Goal: Task Accomplishment & Management: Manage account settings

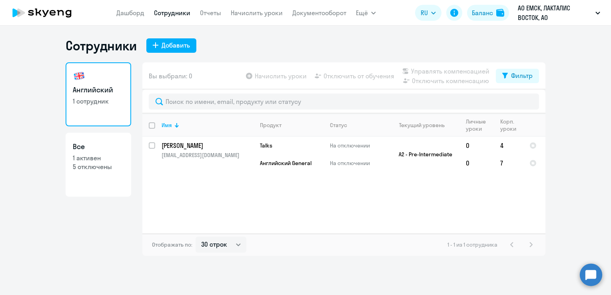
select select "30"
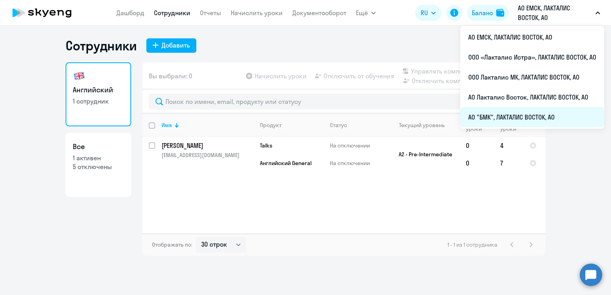
click at [475, 116] on li "АО "БМК", ЛАКТАЛИС ВОСТОК, АО" at bounding box center [532, 117] width 144 height 20
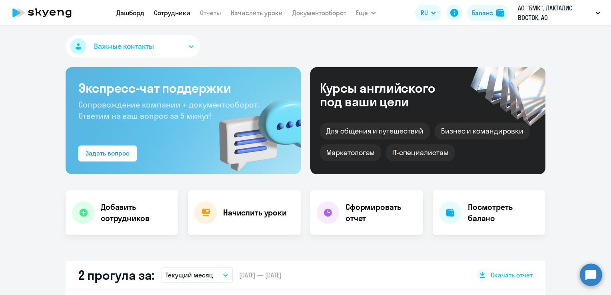
select select "30"
click at [179, 9] on link "Сотрудники" at bounding box center [172, 13] width 36 height 8
select select "30"
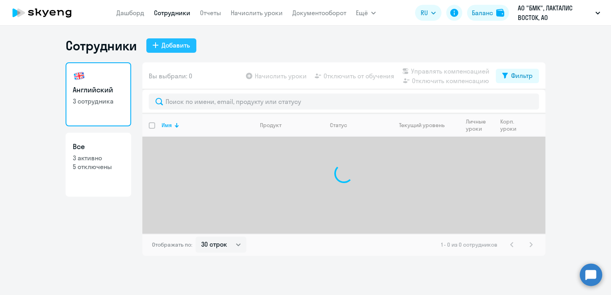
click at [179, 45] on div "Добавить" at bounding box center [176, 45] width 28 height 10
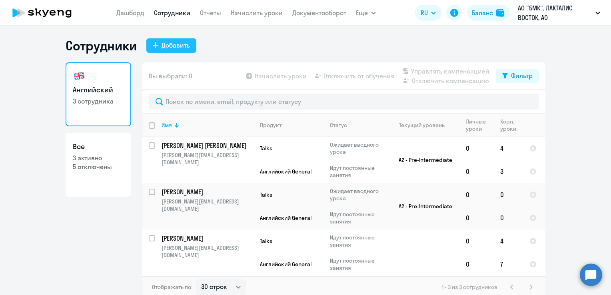
select select "english_adult_not_native_speaker"
select select "3"
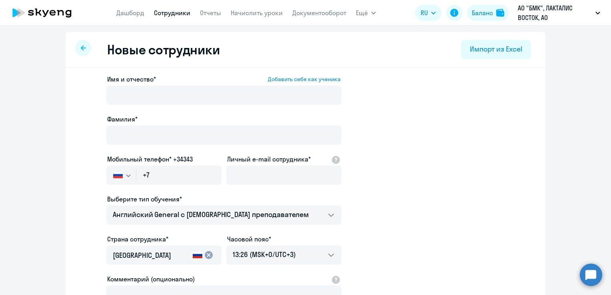
click at [139, 111] on div "Имя и отчество* Добавить себя как ученика [PERSON_NAME]* Мобильный телефон* +34…" at bounding box center [223, 216] width 235 height 285
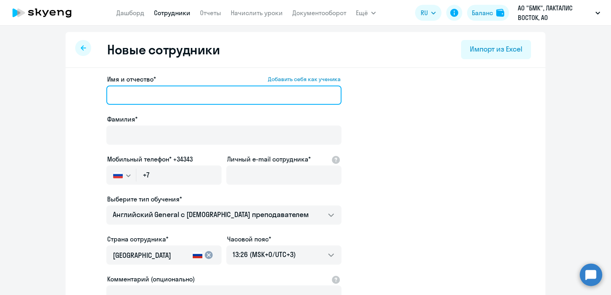
click at [138, 102] on input "Имя и отчество* Добавить себя как ученика" at bounding box center [223, 95] width 235 height 19
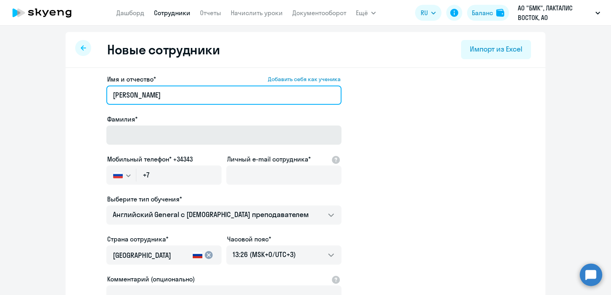
type input "[PERSON_NAME]"
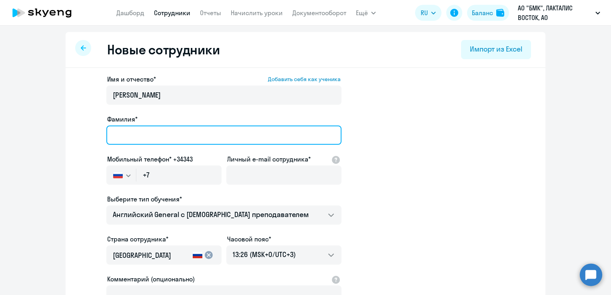
click at [145, 133] on input "Фамилия*" at bounding box center [223, 135] width 235 height 19
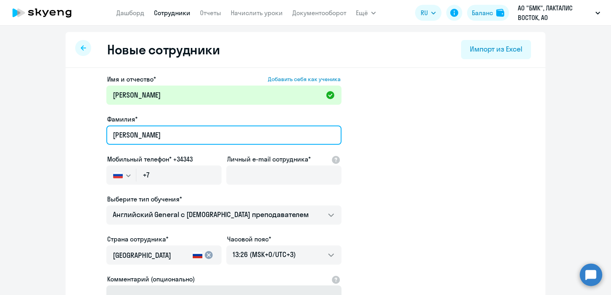
type input "[PERSON_NAME]"
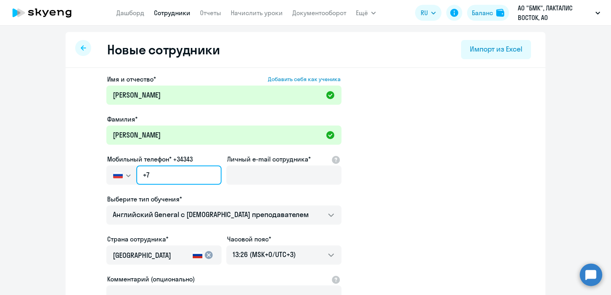
click at [176, 179] on input "+7" at bounding box center [178, 175] width 85 height 19
paste input "[PHONE_NUMBER]"
type input "[PHONE_NUMBER]"
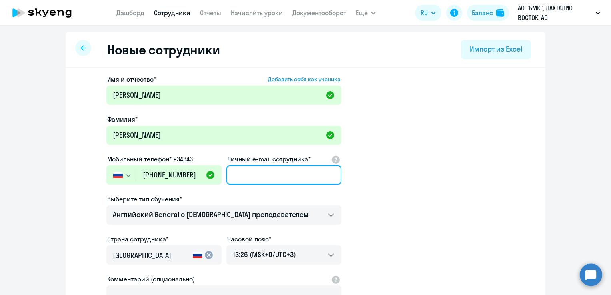
click at [263, 175] on input "Личный e-mail сотрудника*" at bounding box center [283, 175] width 115 height 19
paste input "[PERSON_NAME][EMAIL_ADDRESS][DOMAIN_NAME]"
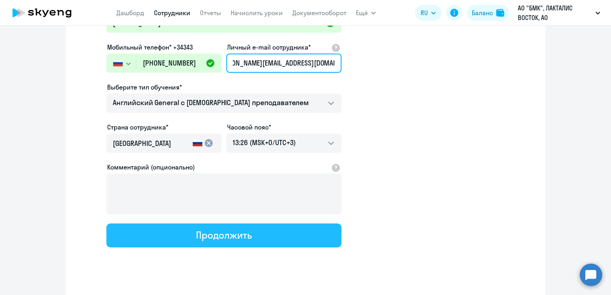
scroll to position [120, 0]
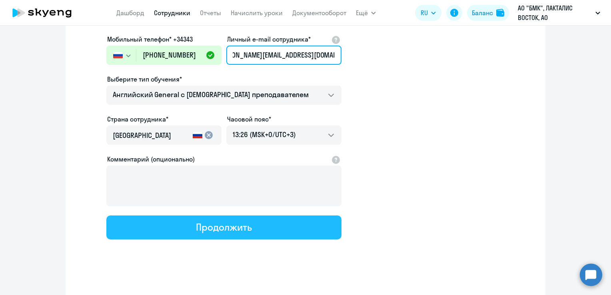
type input "[PERSON_NAME][EMAIL_ADDRESS][DOMAIN_NAME]"
click at [229, 222] on div "Продолжить" at bounding box center [224, 227] width 56 height 13
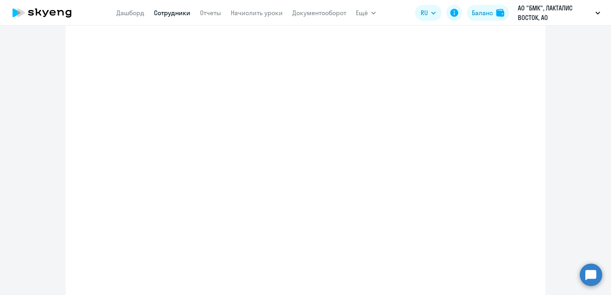
scroll to position [0, 0]
select select "english_adult_not_native_speaker"
select select "3"
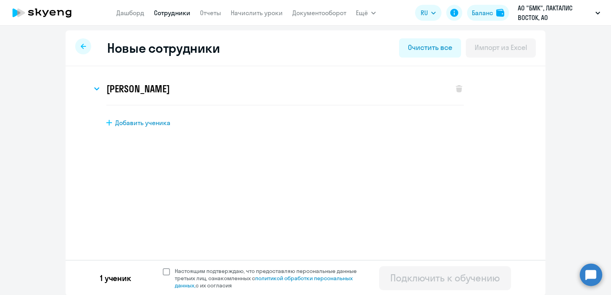
scroll to position [2, 0]
click at [162, 266] on div "1 ученик Настоящим подтверждаю, что предоставляю персональные данные третьих ли…" at bounding box center [306, 277] width 480 height 36
click at [165, 273] on span at bounding box center [166, 270] width 7 height 7
click at [163, 267] on input "Настоящим подтверждаю, что предоставляю персональные данные третьих лиц, ознако…" at bounding box center [162, 266] width 0 height 0
checkbox input "true"
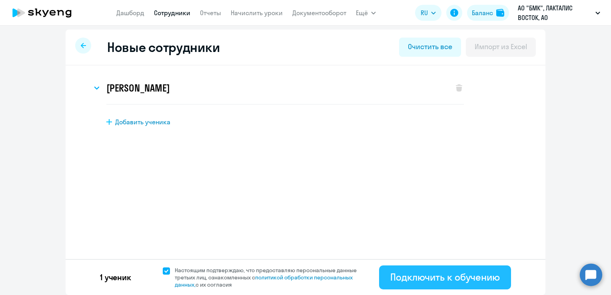
click at [431, 277] on div "Подключить к обучению" at bounding box center [445, 277] width 110 height 13
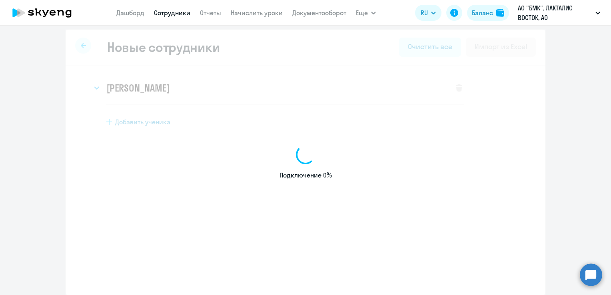
select select "english_adult_not_native_speaker"
select select "3"
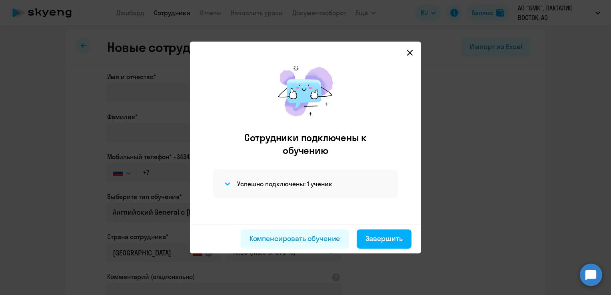
click at [405, 57] on svg-icon at bounding box center [410, 53] width 10 height 10
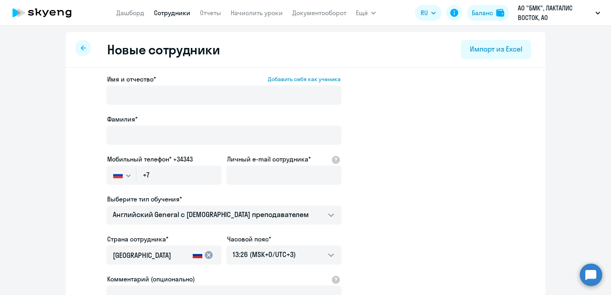
select select "30"
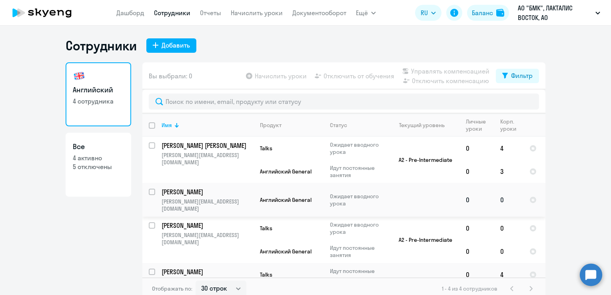
click at [185, 192] on p "[PERSON_NAME]" at bounding box center [207, 192] width 90 height 9
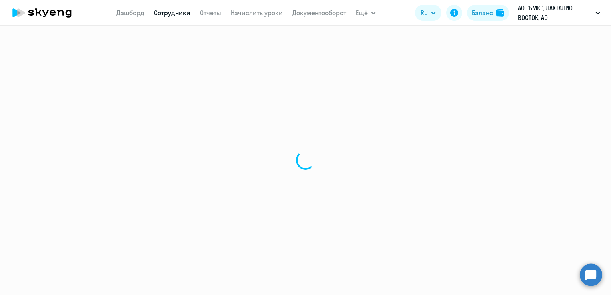
select select "english"
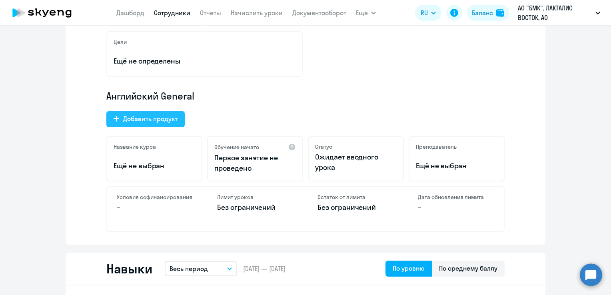
click at [163, 121] on div "Добавить продукт" at bounding box center [150, 119] width 54 height 10
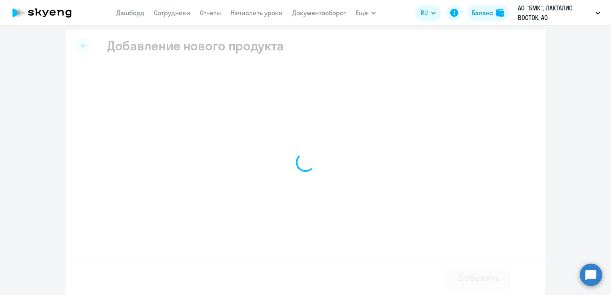
scroll to position [2, 0]
select select "english_adult_not_native_speaker_talks_15min"
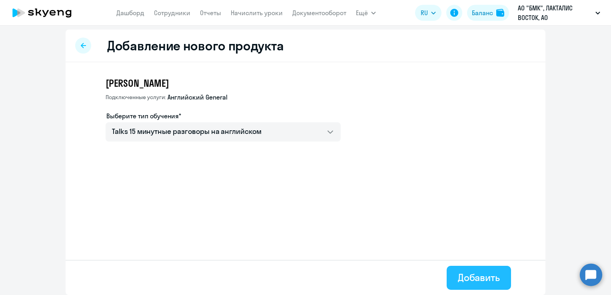
click at [468, 280] on div "Добавить" at bounding box center [479, 277] width 42 height 13
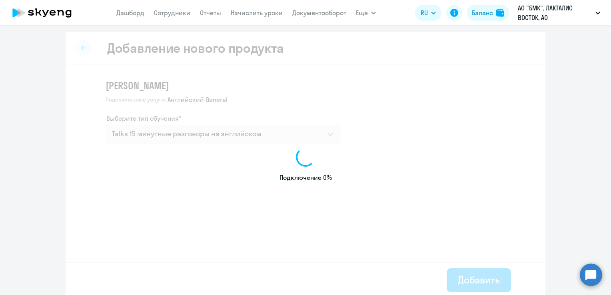
select select "english"
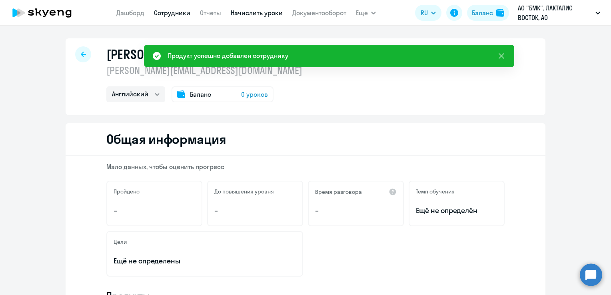
click at [267, 15] on link "Начислить уроки" at bounding box center [257, 13] width 52 height 8
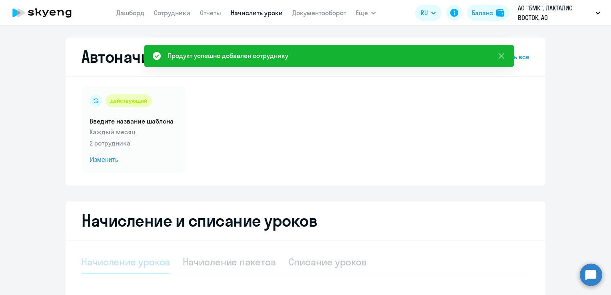
select select "10"
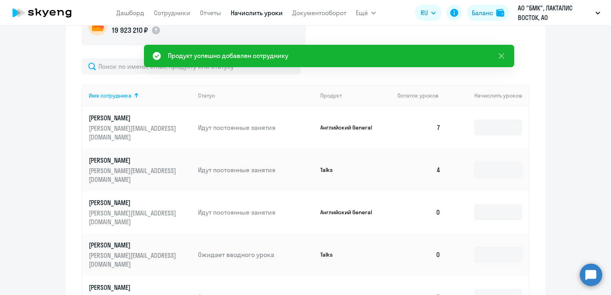
scroll to position [320, 0]
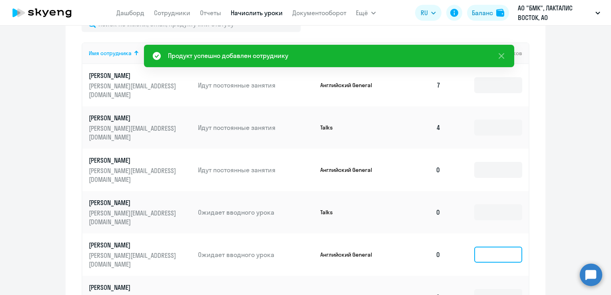
click at [506, 247] on input at bounding box center [498, 255] width 48 height 16
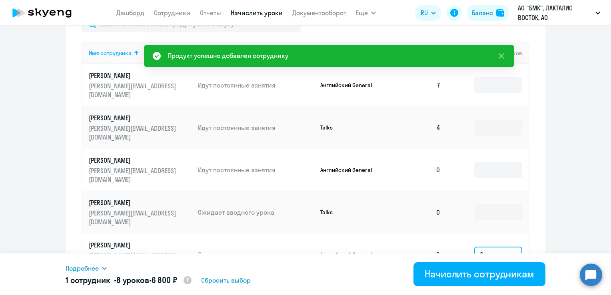
type input "8"
click at [501, 276] on td at bounding box center [488, 297] width 82 height 42
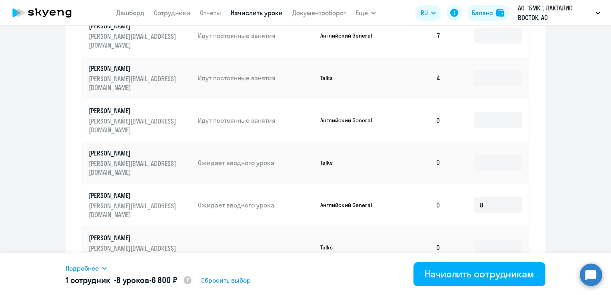
scroll to position [400, 0]
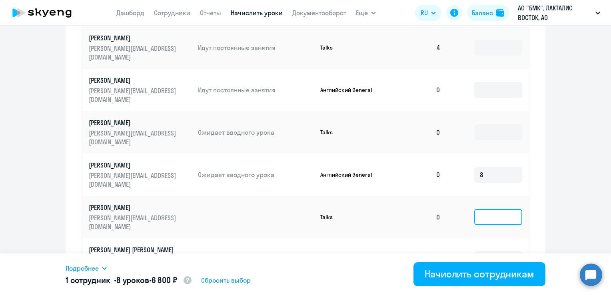
click at [483, 209] on input at bounding box center [498, 217] width 48 height 16
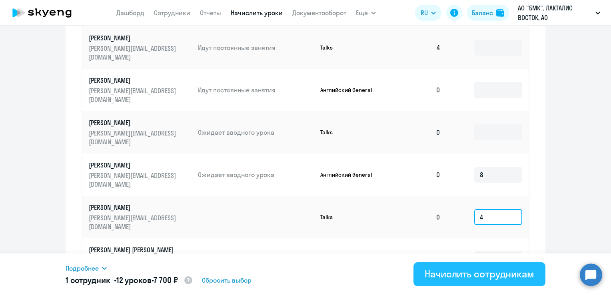
type input "4"
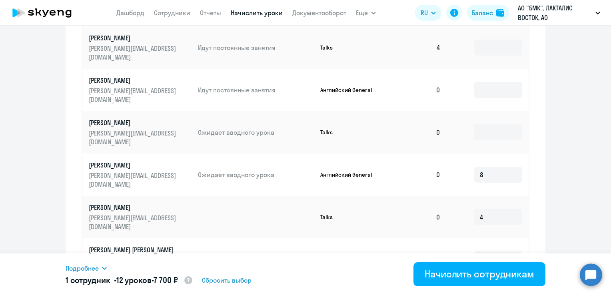
drag, startPoint x: 465, startPoint y: 275, endPoint x: 423, endPoint y: 258, distance: 44.3
click at [464, 275] on div "Начислить сотрудникам" at bounding box center [480, 273] width 110 height 13
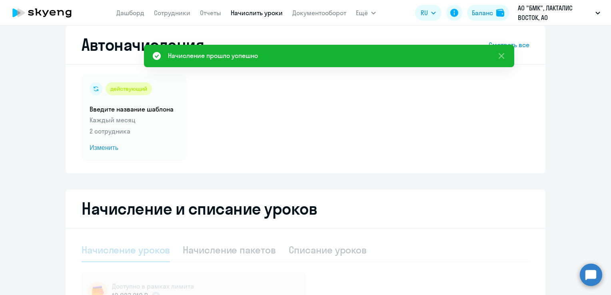
scroll to position [0, 0]
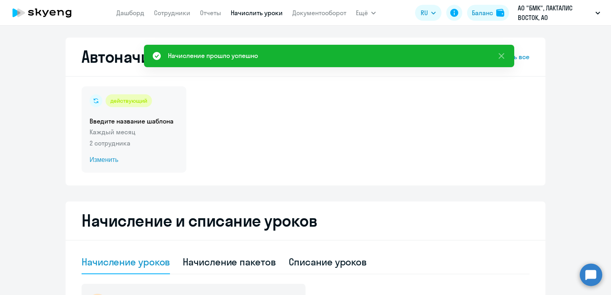
click at [109, 158] on span "Изменить" at bounding box center [134, 160] width 89 height 10
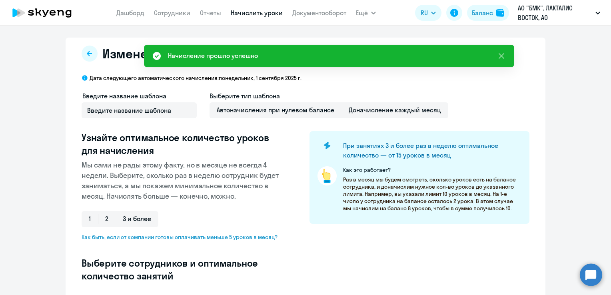
select select "10"
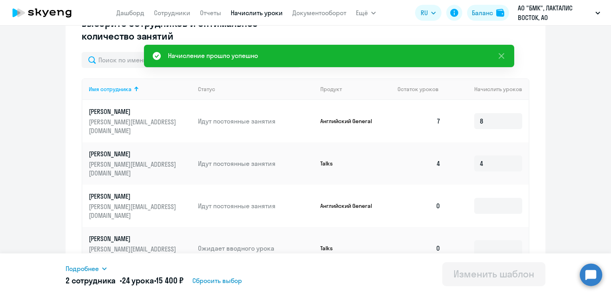
scroll to position [320, 0]
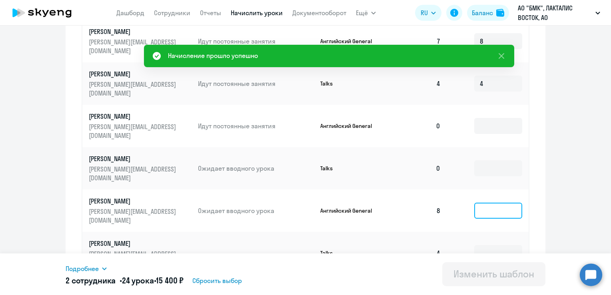
click at [502, 203] on input at bounding box center [498, 211] width 48 height 16
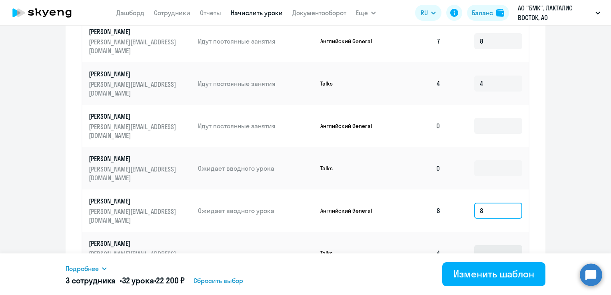
scroll to position [360, 0]
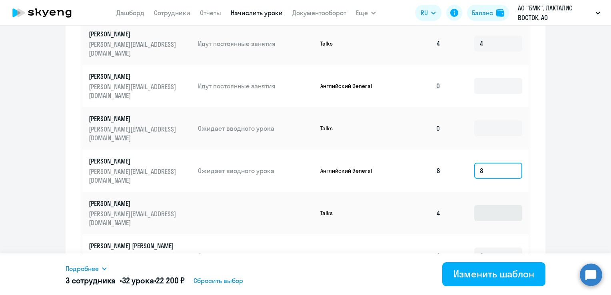
type input "8"
click at [489, 205] on input at bounding box center [498, 213] width 48 height 16
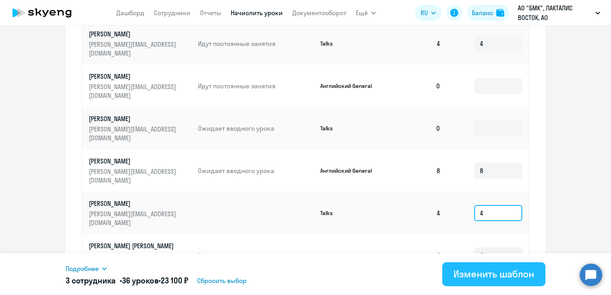
type input "4"
click at [501, 277] on div "Изменить шаблон" at bounding box center [493, 273] width 81 height 13
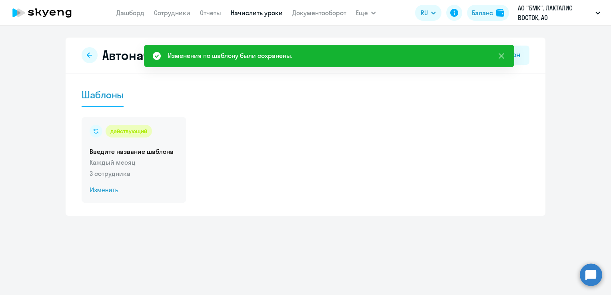
click at [110, 189] on span "Изменить" at bounding box center [134, 191] width 89 height 10
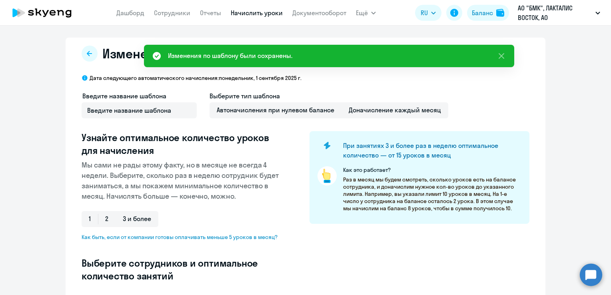
select select "10"
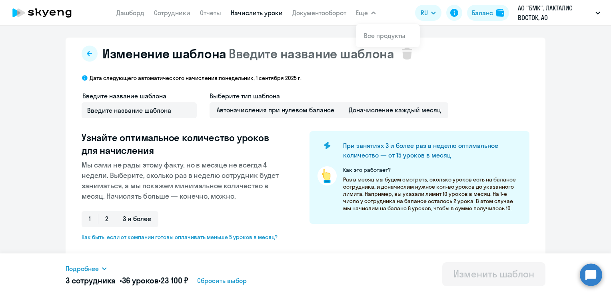
scroll to position [200, 0]
